Goal: Find specific page/section: Find specific page/section

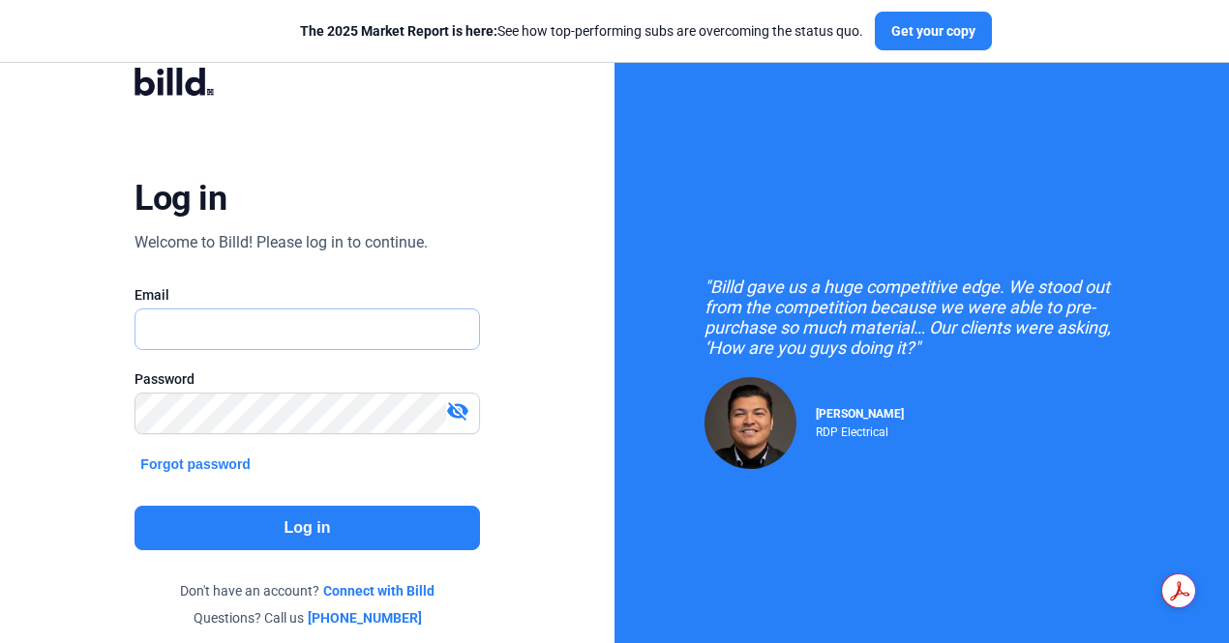
type input "[EMAIL_ADDRESS][PERSON_NAME][DOMAIN_NAME]"
click at [356, 510] on button "Log in" at bounding box center [306, 528] width 344 height 45
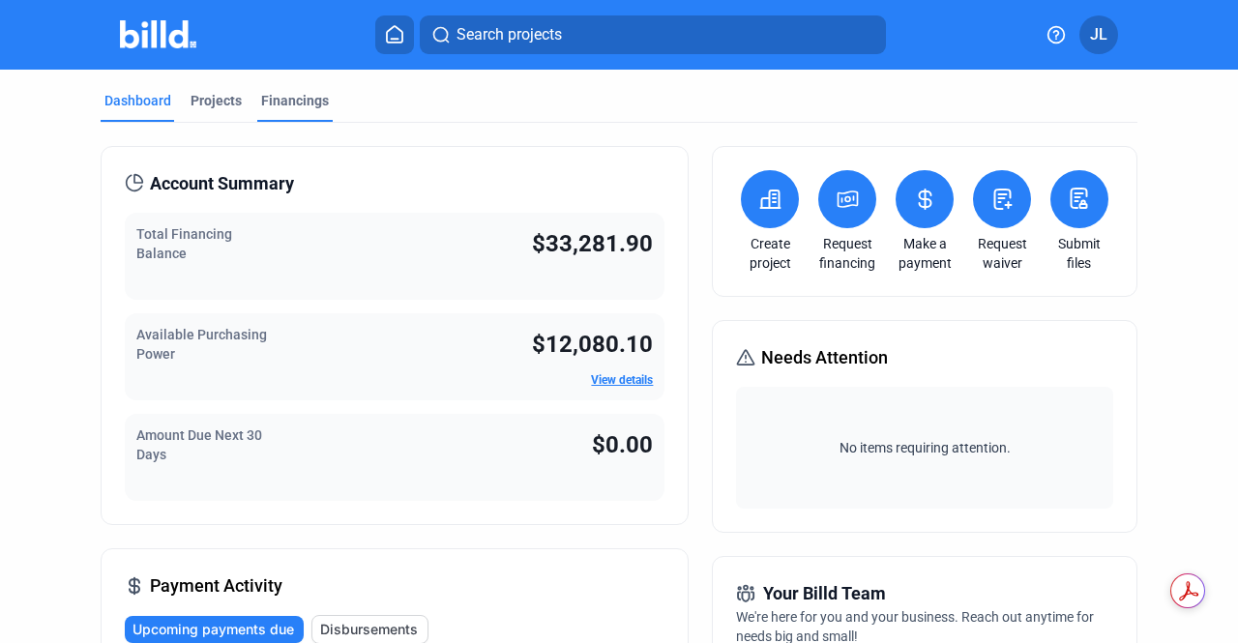
click at [281, 98] on div "Financings" at bounding box center [295, 100] width 68 height 19
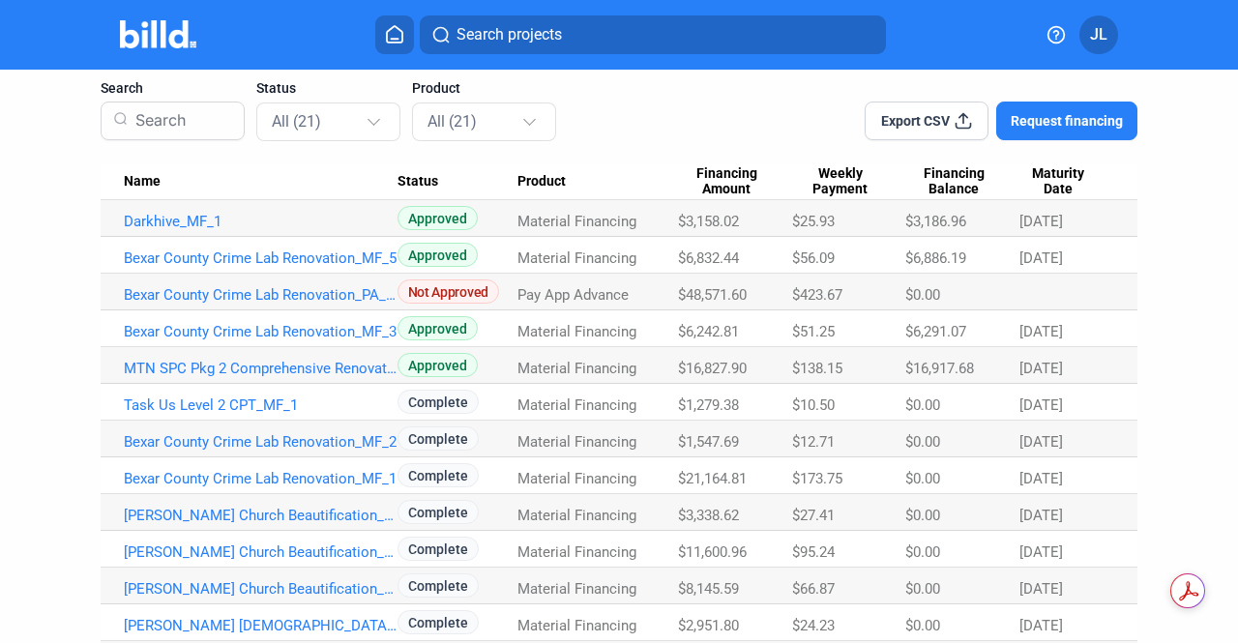
scroll to position [104, 0]
